Goal: Task Accomplishment & Management: Manage account settings

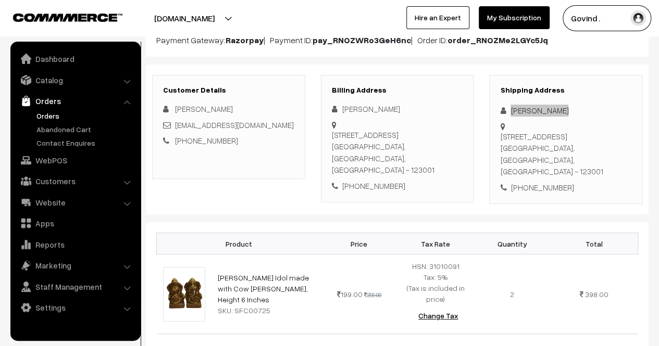
scroll to position [130, 0]
drag, startPoint x: 524, startPoint y: 159, endPoint x: 502, endPoint y: 141, distance: 28.5
click at [502, 141] on div "[STREET_ADDRESS]" at bounding box center [565, 154] width 131 height 47
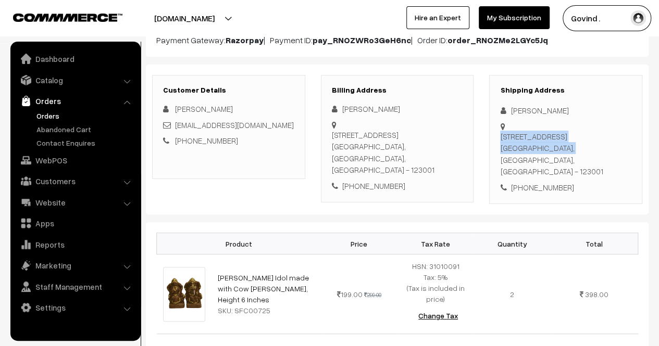
copy div "[STREET_ADDRESS]"
click at [591, 161] on div "[STREET_ADDRESS]" at bounding box center [565, 154] width 131 height 47
copy div "123001"
click at [586, 182] on div "[PHONE_NUMBER]" at bounding box center [565, 188] width 131 height 12
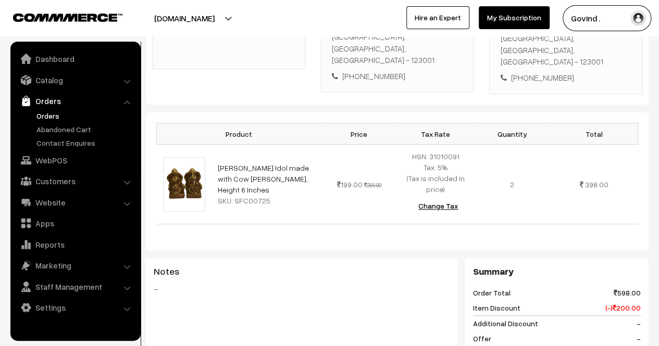
scroll to position [242, 0]
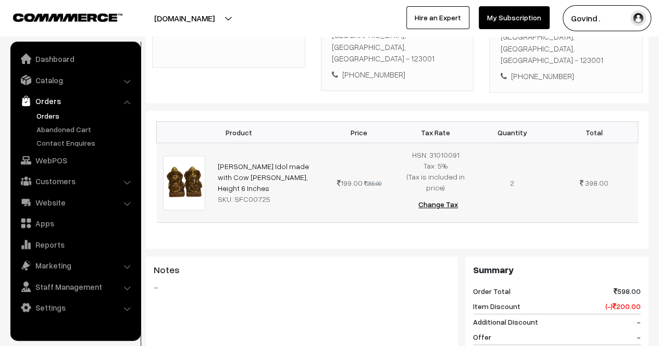
drag, startPoint x: 316, startPoint y: 168, endPoint x: 215, endPoint y: 157, distance: 101.6
click at [215, 157] on td "[PERSON_NAME] Idol made with Cow [PERSON_NAME], Height 6 Inches SKU: SFC00725" at bounding box center [265, 183] width 109 height 80
copy link "[PERSON_NAME] Idol made with Cow [PERSON_NAME], Height 6 Inches"
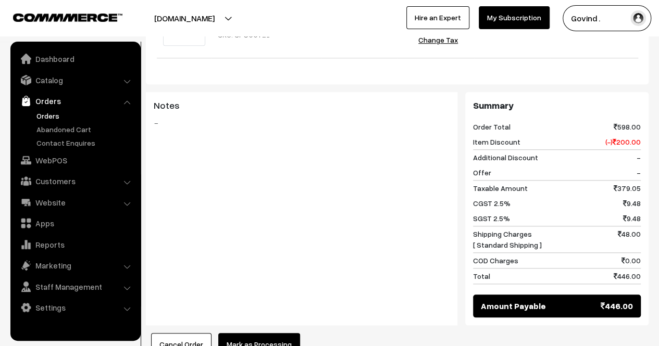
scroll to position [10, 0]
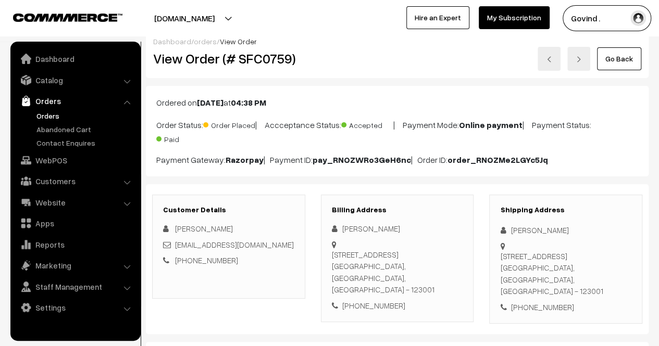
click at [610, 59] on link "Go Back" at bounding box center [619, 58] width 44 height 23
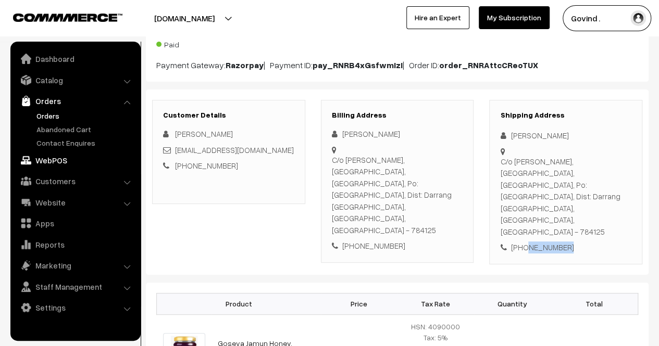
scroll to position [105, 0]
click at [539, 130] on div "[PERSON_NAME]" at bounding box center [565, 136] width 131 height 12
click at [539, 130] on div "Amit Kumar Dutta" at bounding box center [565, 136] width 131 height 12
copy div "Amit Kumar Dutta"
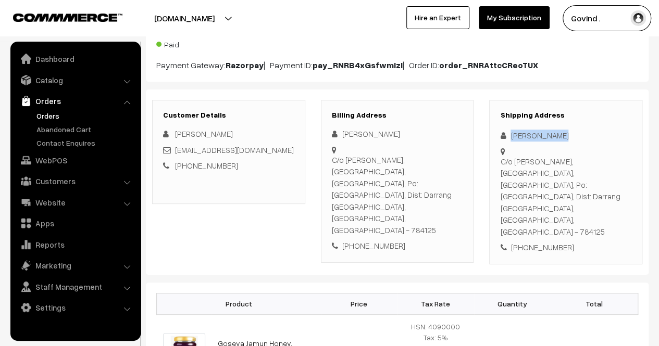
drag, startPoint x: 533, startPoint y: 182, endPoint x: 502, endPoint y: 159, distance: 39.5
click at [502, 159] on div "C/o Jonaki Cabin, Nera Clock Tower, M G Road, Po: Mangaldoi, Dist: Darrang Mang…" at bounding box center [565, 197] width 131 height 82
copy div "C/o Jonaki Cabin, Nera Clock Tower, M G Road, Po: Mangaldoi, Dist: Darrang Mang…"
click at [595, 183] on div "C/o Jonaki Cabin, Nera Clock Tower, M G Road, Po: Mangaldoi, Dist: Darrang Mang…" at bounding box center [565, 197] width 131 height 82
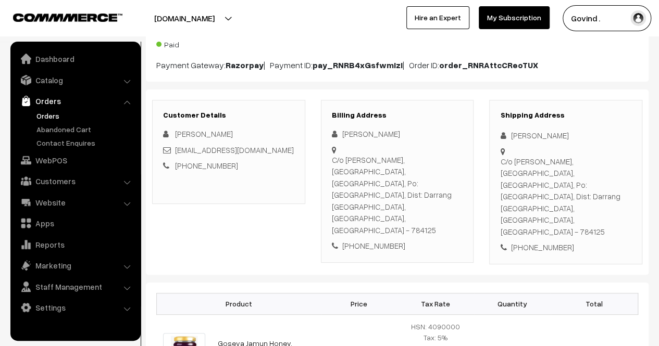
copy div "784125"
click at [598, 206] on div "Shipping Address Amit Kumar Dutta C/o Jonaki Cabin, Nera Clock Tower, M G Road,…" at bounding box center [565, 182] width 153 height 165
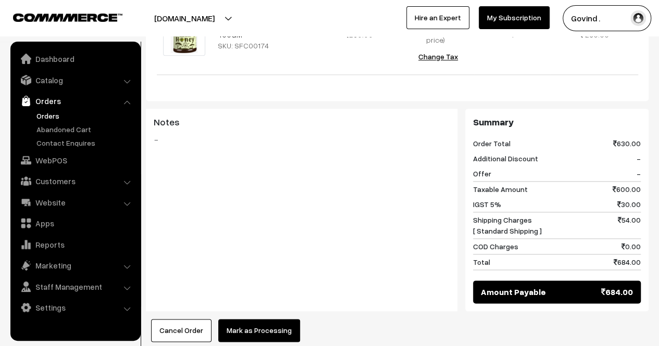
scroll to position [0, 0]
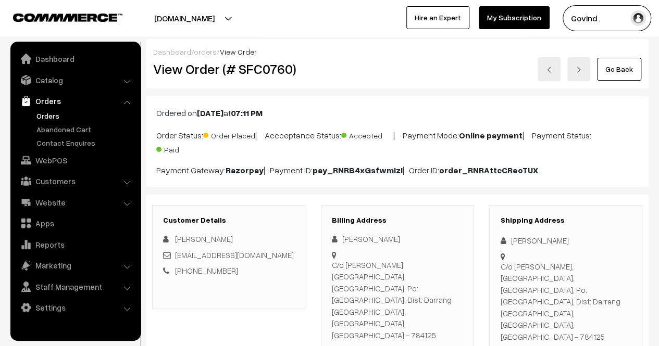
click at [615, 68] on link "Go Back" at bounding box center [619, 69] width 44 height 23
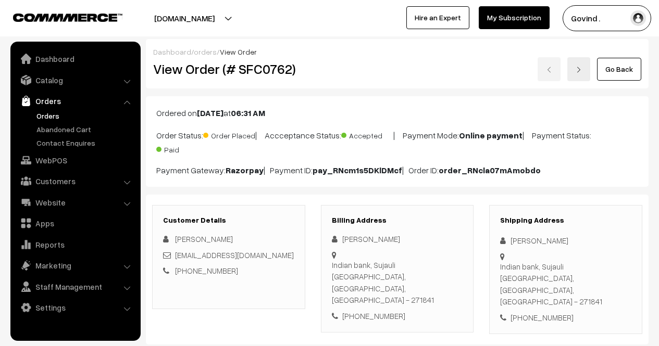
scroll to position [102, 0]
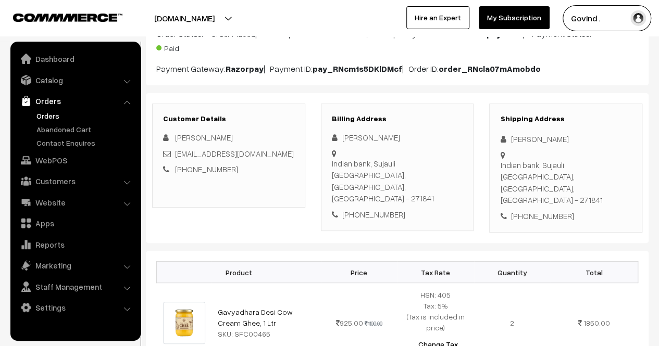
click at [536, 210] on div "[PHONE_NUMBER]" at bounding box center [565, 216] width 131 height 12
click at [536, 210] on div "+91 7503136358" at bounding box center [565, 216] width 131 height 12
copy div "7503136358"
click at [518, 138] on div "Sudhir Kumar" at bounding box center [565, 139] width 131 height 12
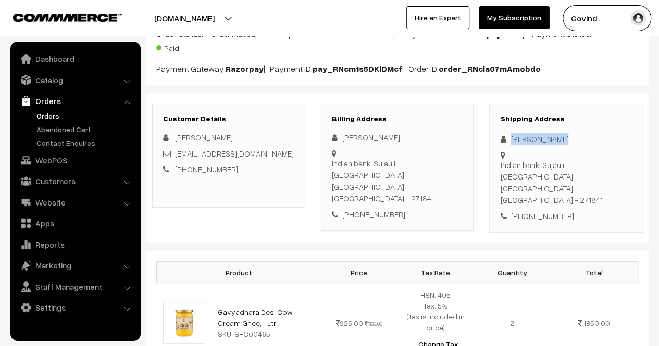
click at [518, 138] on div "Sudhir Kumar" at bounding box center [565, 139] width 131 height 12
copy div "Sudhir Kumar"
drag, startPoint x: 528, startPoint y: 176, endPoint x: 500, endPoint y: 165, distance: 29.5
click at [500, 165] on div "Indian bank, Sujauli Behraich, Uttar Pradesh, India - 271841" at bounding box center [565, 182] width 131 height 47
copy div "Indian bank, Sujauli Behraich"
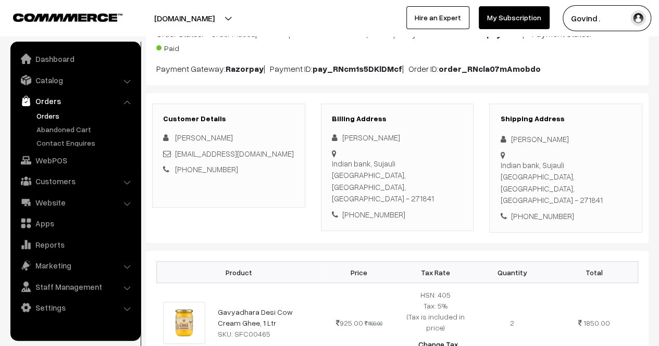
click at [600, 177] on div "Indian bank, Sujauli Behraich, Uttar Pradesh, India - 271841" at bounding box center [565, 182] width 131 height 47
copy div "271841"
click at [574, 210] on div "+91 7503136358" at bounding box center [565, 216] width 131 height 12
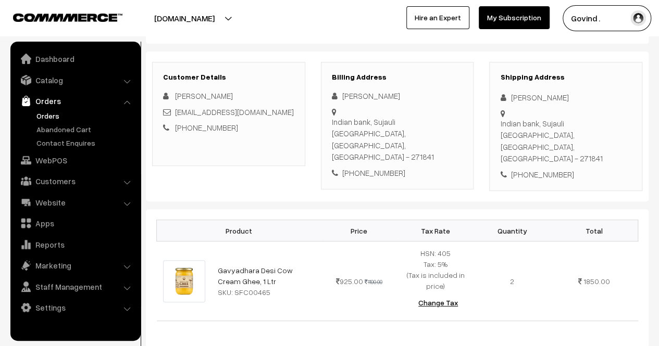
scroll to position [146, 0]
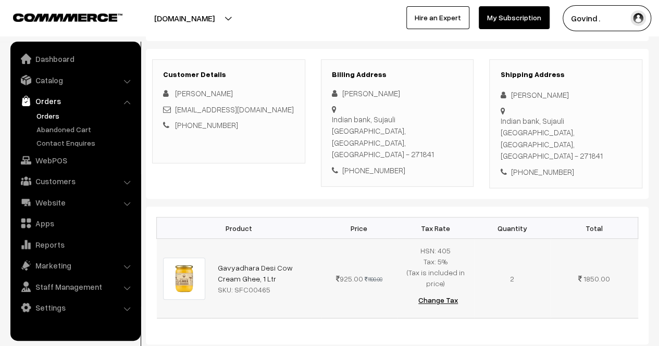
drag, startPoint x: 268, startPoint y: 249, endPoint x: 217, endPoint y: 245, distance: 51.3
click at [217, 245] on td "Gavyadhara Desi Cow Cream Ghee, 1 Ltr SKU: SFC00465" at bounding box center [265, 279] width 109 height 80
copy link "Gavyadhara Desi Cow Cream Ghee, 1 Ltr"
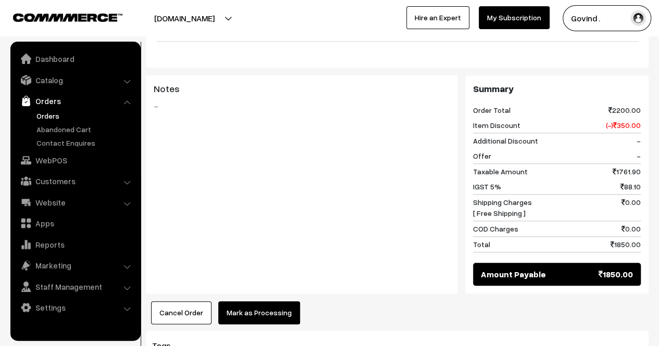
scroll to position [425, 0]
